Goal: Find specific page/section: Find specific page/section

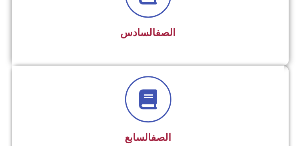
scroll to position [774, 0]
click at [156, 27] on link "الصف" at bounding box center [166, 33] width 20 height 12
